Goal: Information Seeking & Learning: Learn about a topic

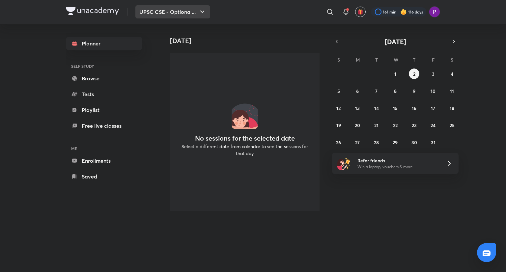
click at [192, 14] on button "UPSC CSE - Optiona ..." at bounding box center [172, 11] width 75 height 13
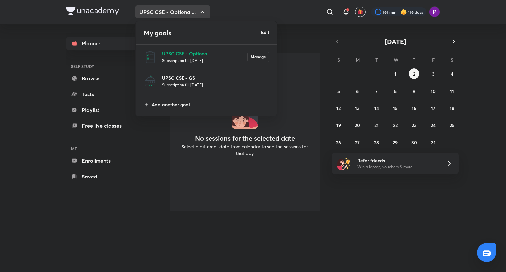
click at [199, 78] on p "UPSC CSE - GS" at bounding box center [215, 77] width 107 height 7
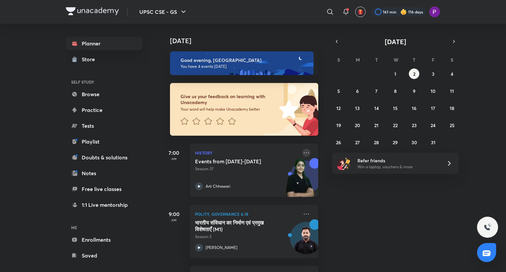
click at [304, 152] on icon at bounding box center [306, 152] width 5 height 1
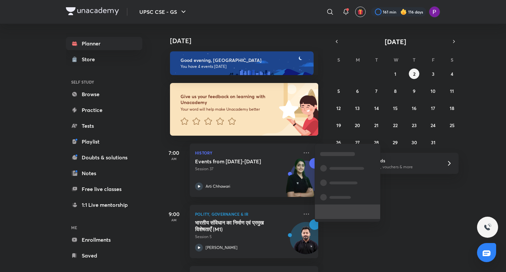
click at [345, 210] on li at bounding box center [347, 211] width 65 height 14
click at [345, 210] on p "Go to course page" at bounding box center [351, 213] width 45 height 7
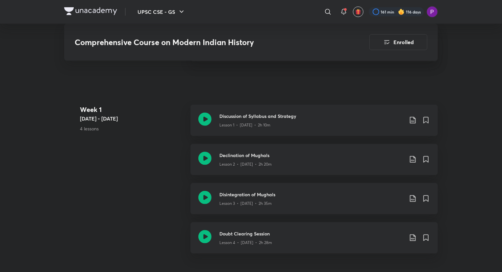
scroll to position [324, 0]
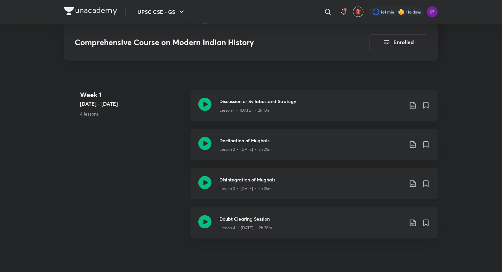
click at [268, 181] on h3 "Disintegration of Mughals" at bounding box center [312, 179] width 184 height 7
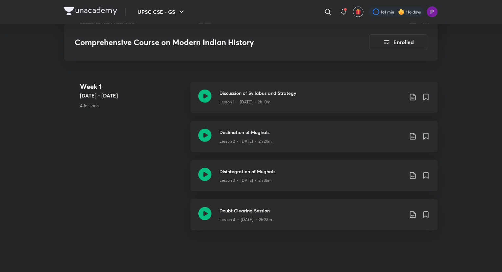
scroll to position [300, 0]
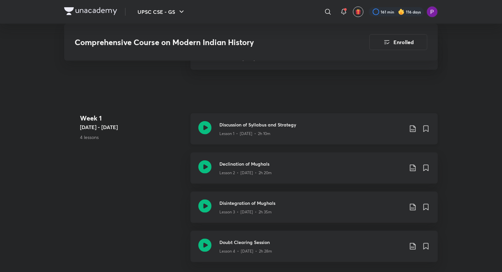
click at [297, 128] on div "Lesson 1 • [DATE] • 2h 10m" at bounding box center [312, 132] width 184 height 9
